Goal: Task Accomplishment & Management: Manage account settings

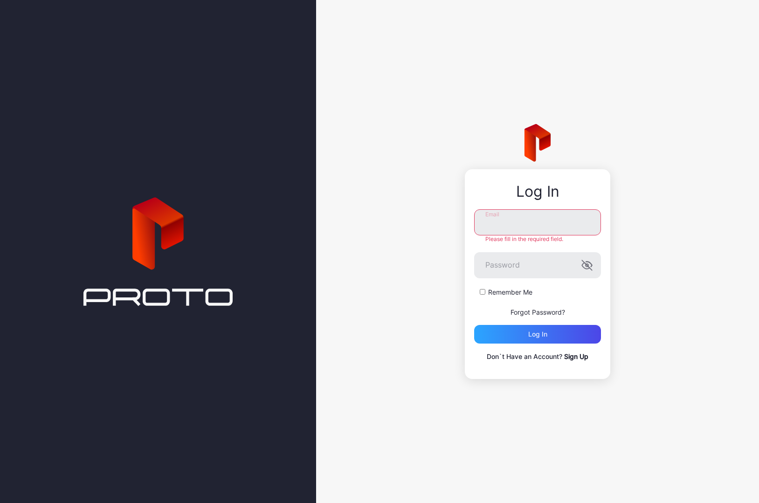
type input "**********"
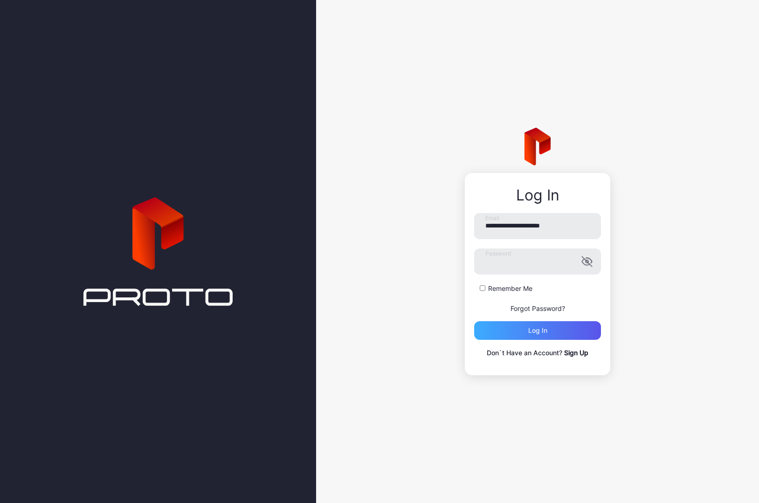
click at [510, 329] on div "Log in" at bounding box center [537, 330] width 127 height 19
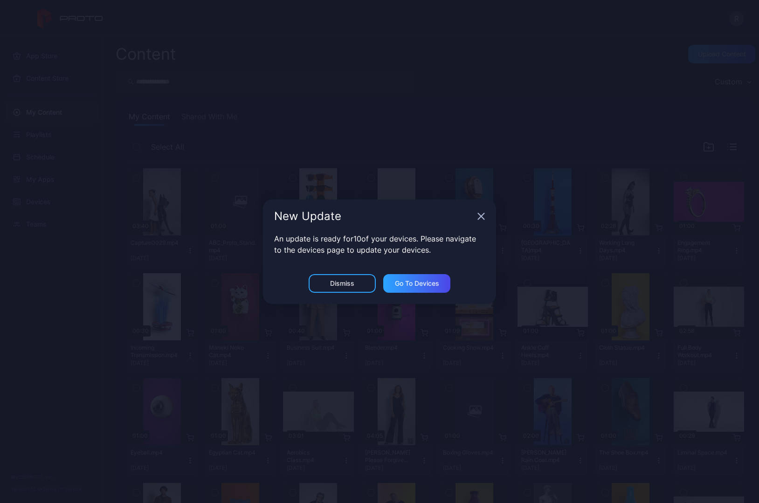
click at [357, 286] on div "Dismiss" at bounding box center [342, 283] width 67 height 19
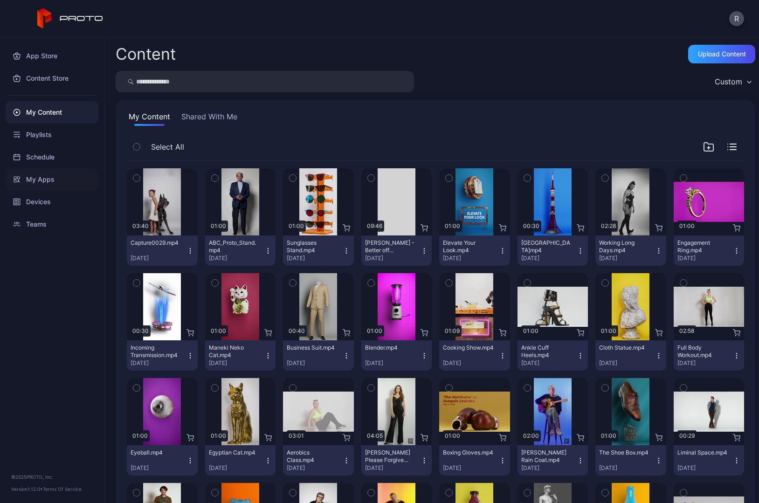
click at [43, 181] on div "My Apps" at bounding box center [52, 179] width 93 height 22
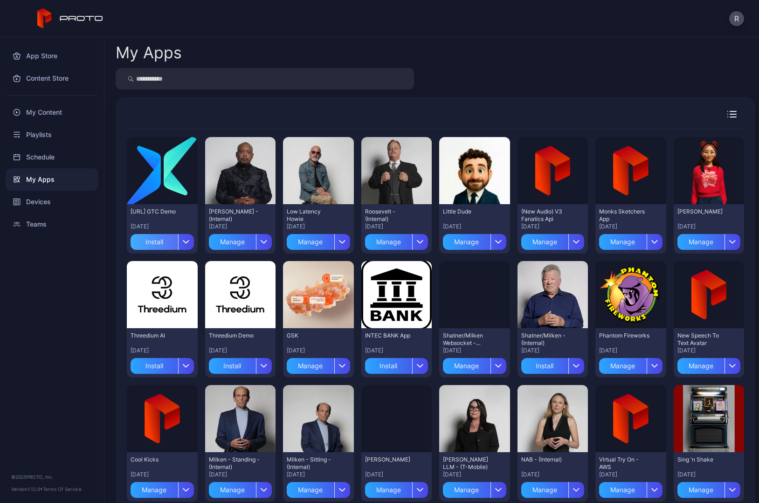
click at [152, 238] on div "Install" at bounding box center [155, 242] width 48 height 16
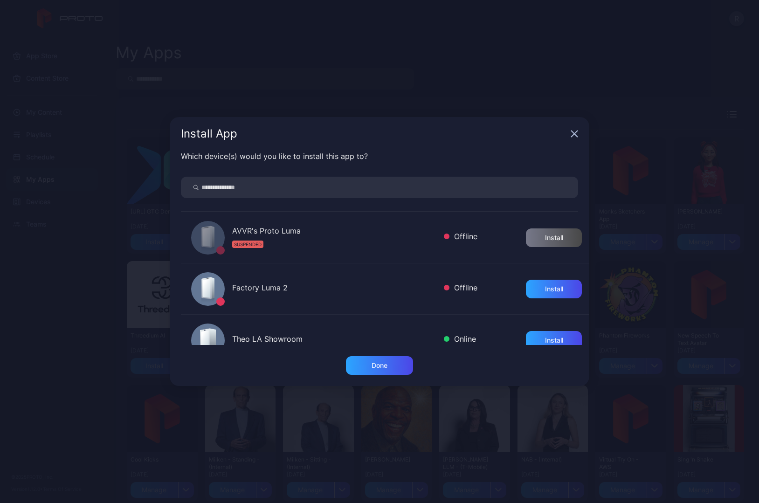
click at [231, 188] on input "search" at bounding box center [379, 187] width 397 height 21
type input "*****"
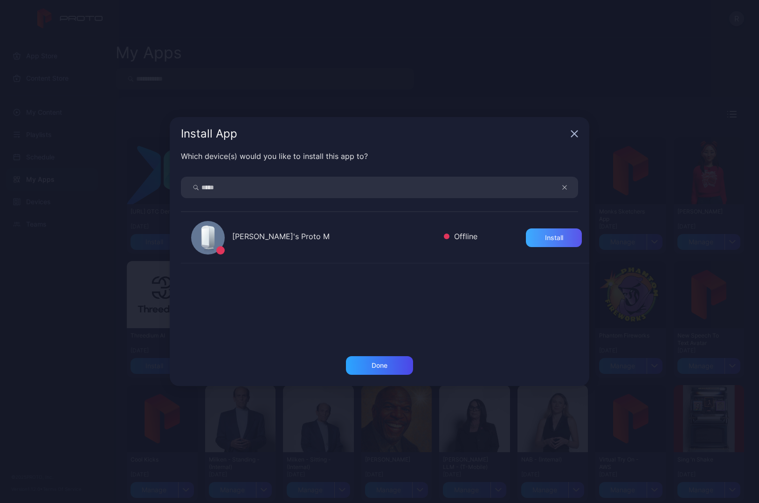
click at [532, 235] on div "Install" at bounding box center [554, 237] width 56 height 19
click at [562, 194] on button "button" at bounding box center [569, 187] width 18 height 21
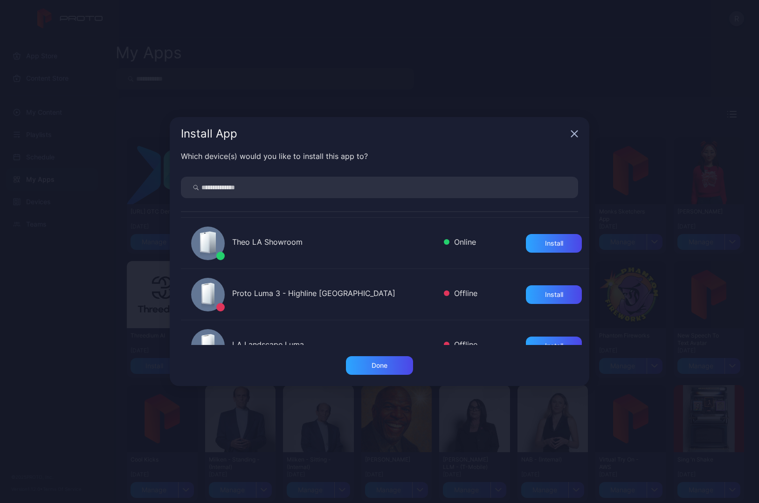
scroll to position [105, 0]
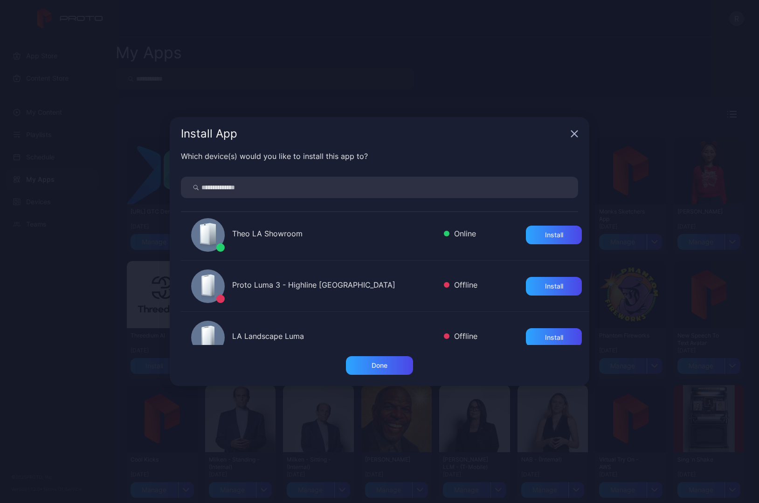
click at [573, 136] on icon "button" at bounding box center [574, 133] width 7 height 7
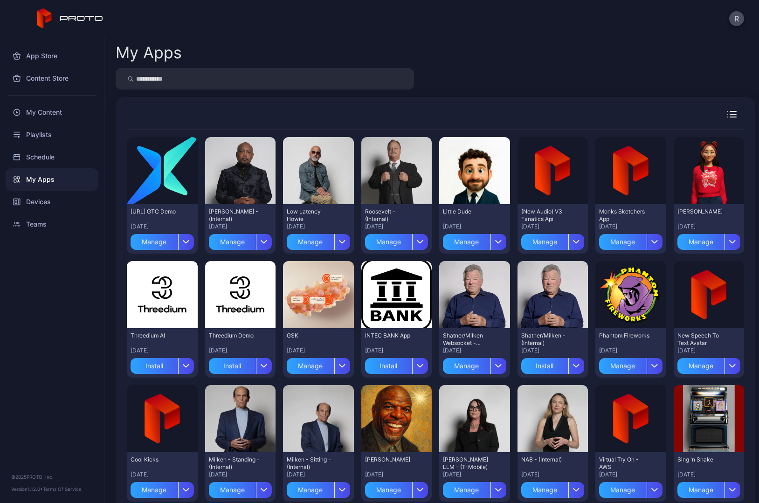
click at [525, 74] on div at bounding box center [435, 78] width 639 height 21
click at [35, 209] on div "Devices" at bounding box center [52, 202] width 93 height 22
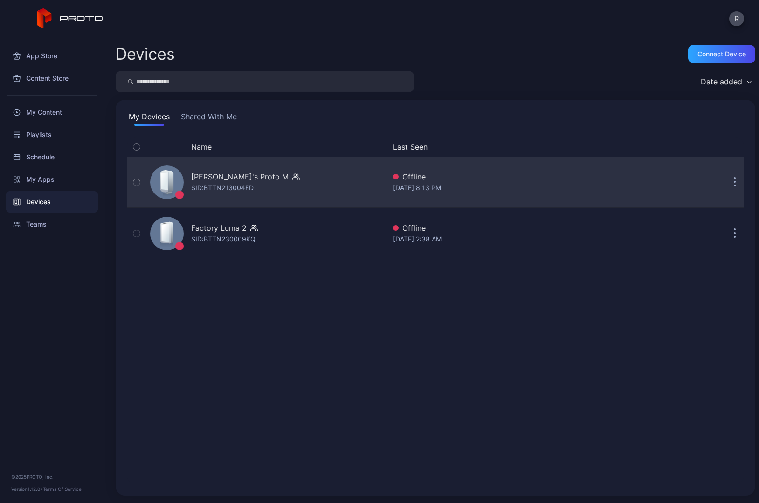
click at [255, 178] on div "[PERSON_NAME]'s Proto M" at bounding box center [239, 176] width 97 height 11
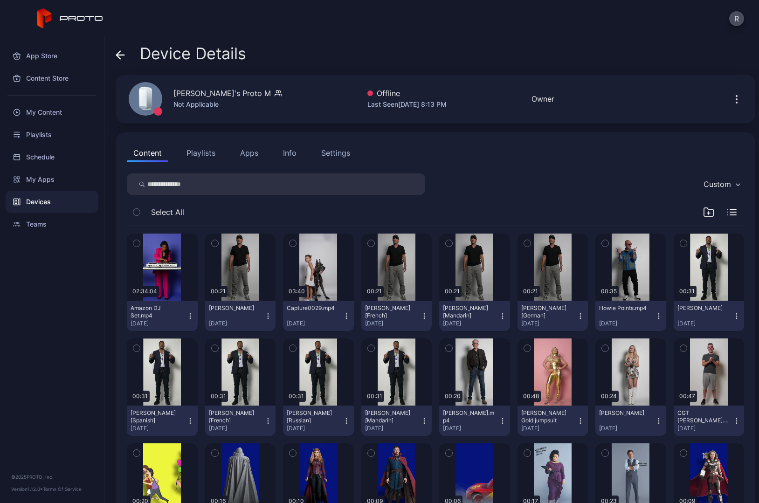
click at [294, 155] on div "Info" at bounding box center [290, 152] width 14 height 11
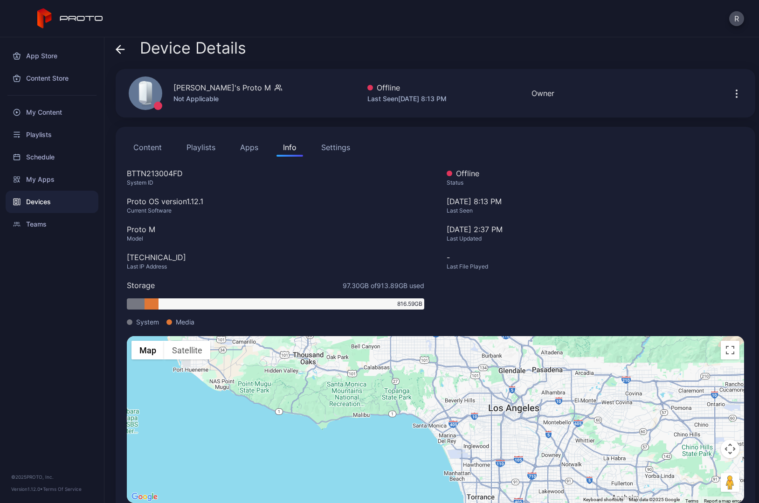
scroll to position [8, 0]
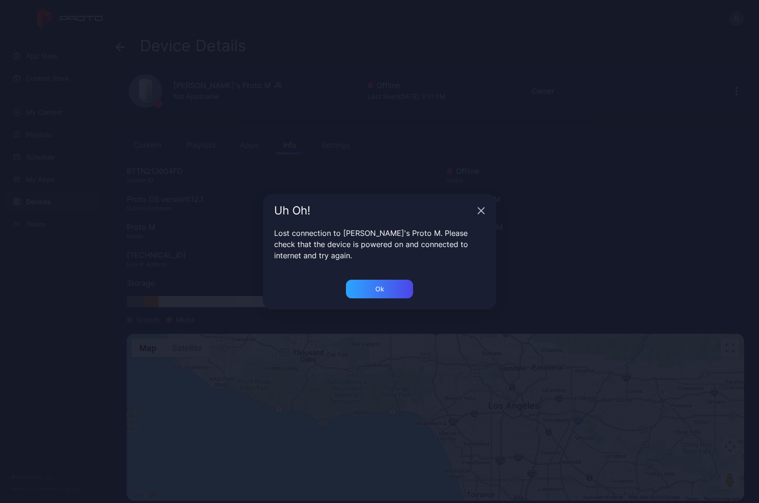
click at [484, 213] on icon "button" at bounding box center [481, 210] width 6 height 6
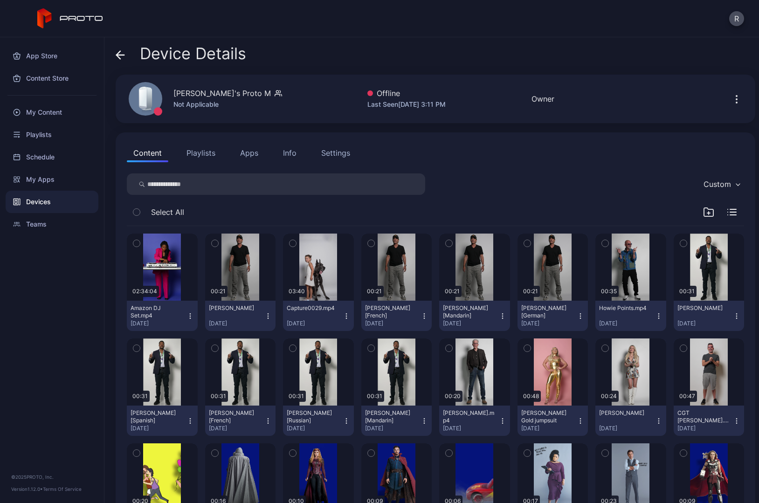
click at [289, 154] on div "Info" at bounding box center [290, 152] width 14 height 11
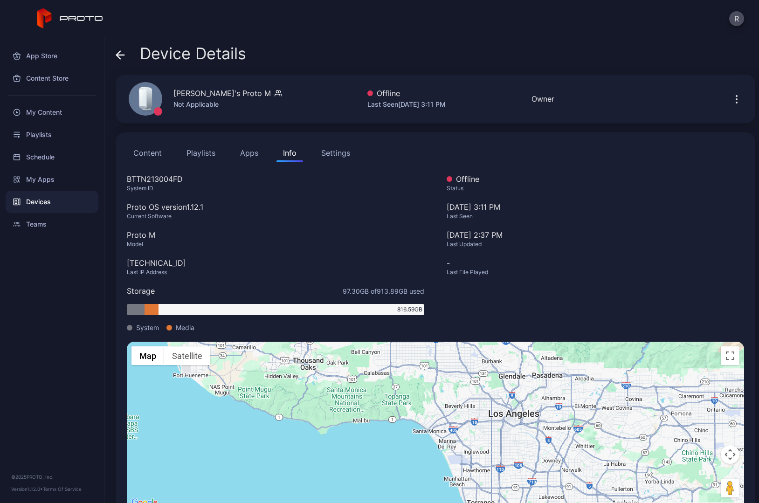
click at [562, 239] on div "Jul 22, 2025 at 2:37 PM" at bounding box center [595, 234] width 297 height 11
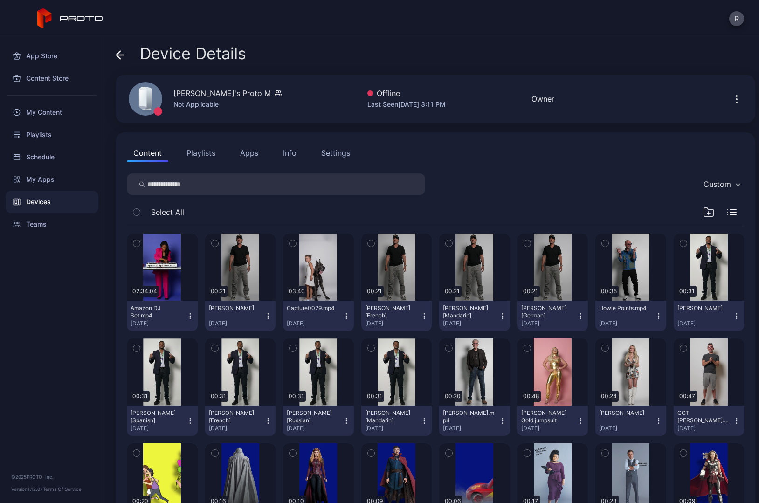
click at [290, 242] on icon "button" at bounding box center [292, 243] width 7 height 10
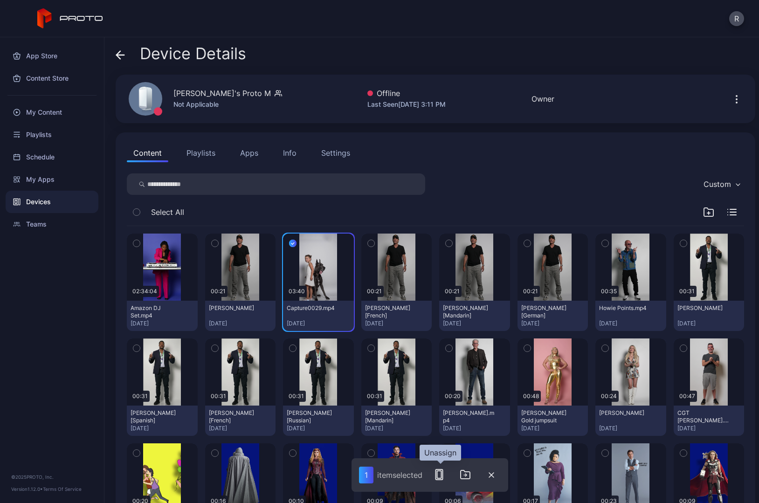
click at [445, 474] on icon "button" at bounding box center [438, 474] width 11 height 11
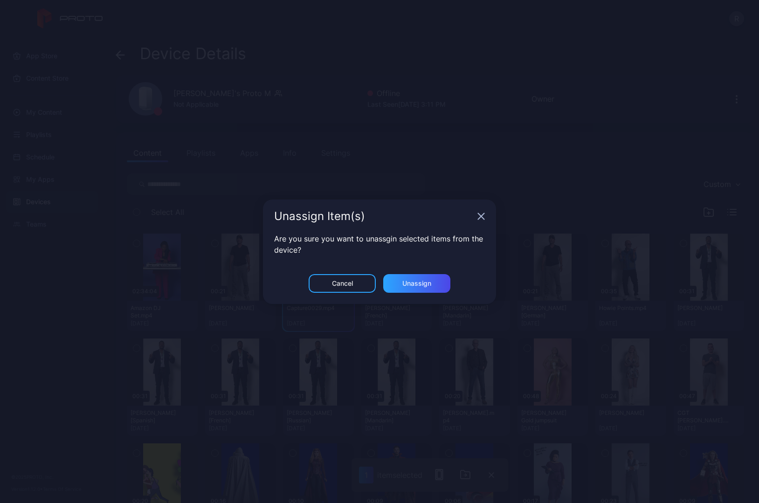
drag, startPoint x: 403, startPoint y: 284, endPoint x: 474, endPoint y: 233, distance: 87.7
click at [474, 233] on div "Unassign Item(s) Are you sure you want to unassgin selected items from the devi…" at bounding box center [379, 251] width 233 height 104
click at [484, 217] on icon "button" at bounding box center [480, 216] width 7 height 7
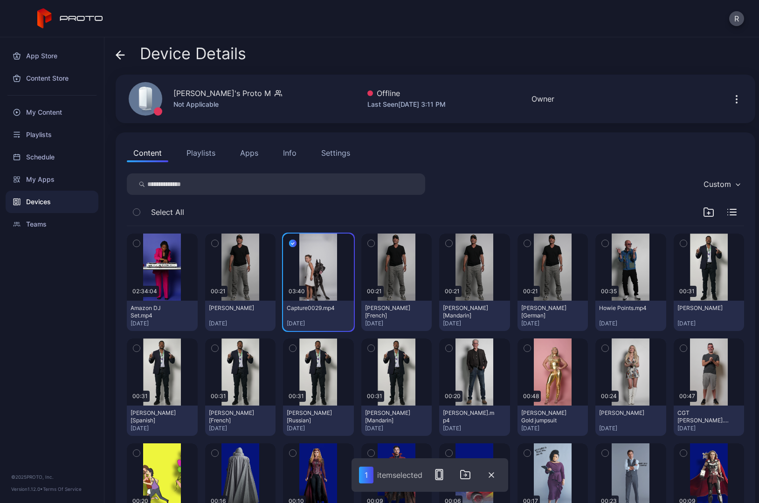
click at [289, 247] on icon "button" at bounding box center [292, 243] width 7 height 10
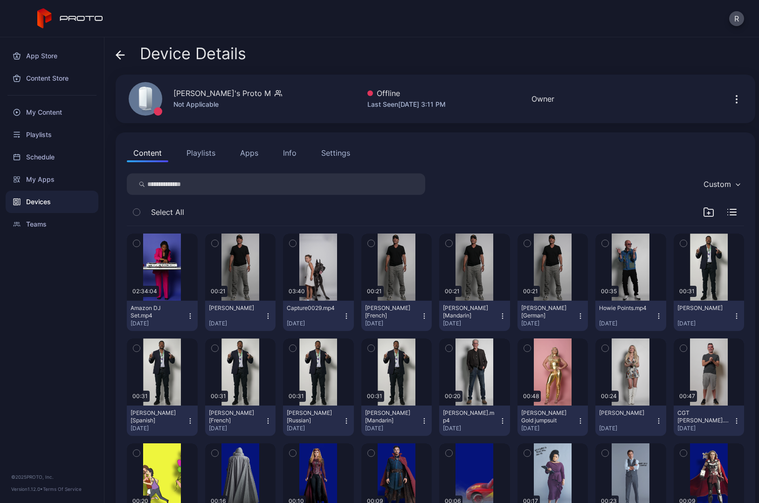
click at [731, 97] on icon "button" at bounding box center [736, 99] width 11 height 11
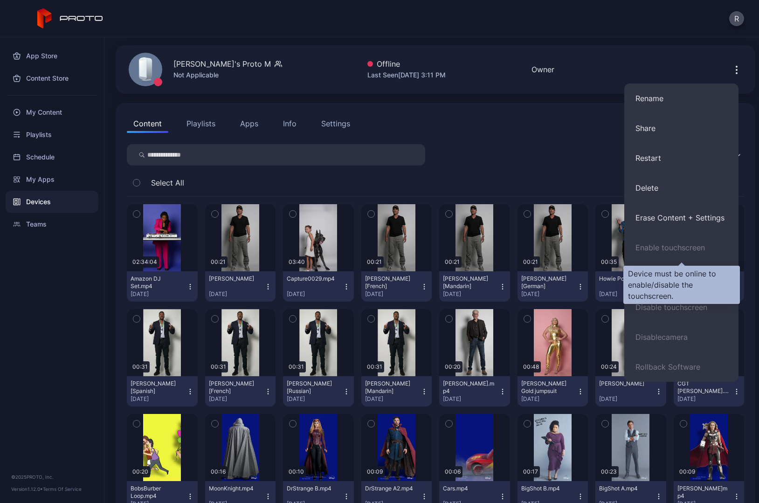
scroll to position [31, 0]
